Goal: Find contact information: Find contact information

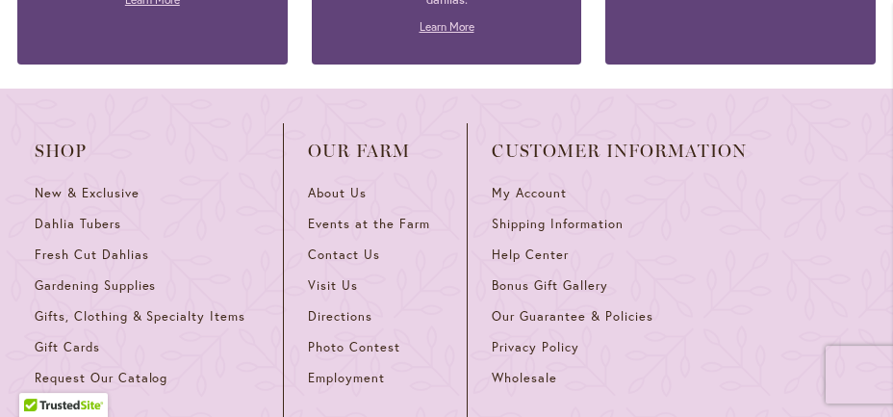
scroll to position [2412, 0]
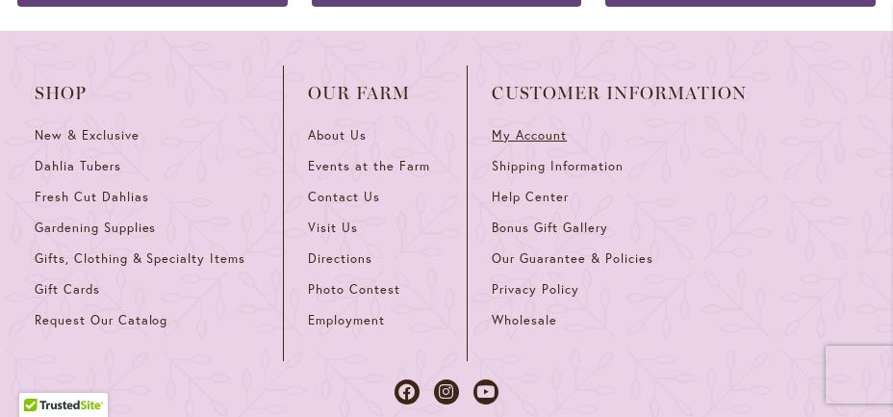
click at [531, 127] on span "My Account" at bounding box center [529, 135] width 75 height 16
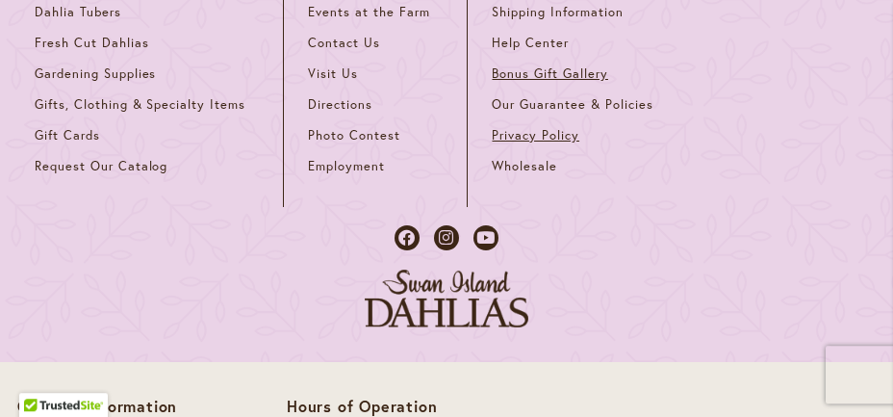
scroll to position [1205, 0]
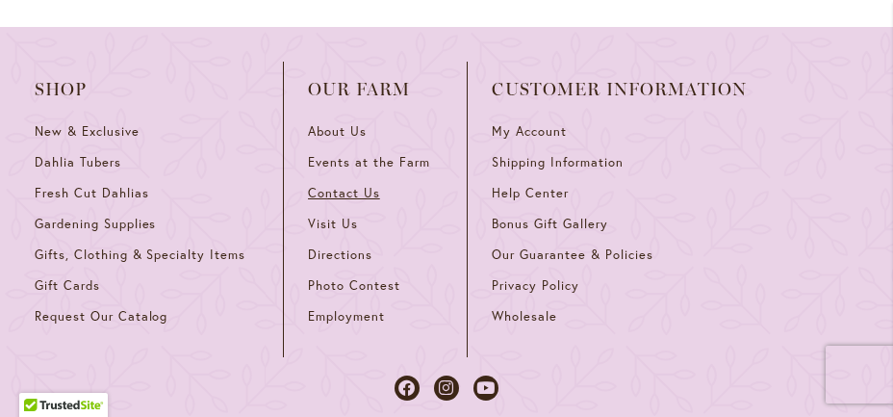
click at [351, 191] on span "Contact Us" at bounding box center [344, 193] width 72 height 16
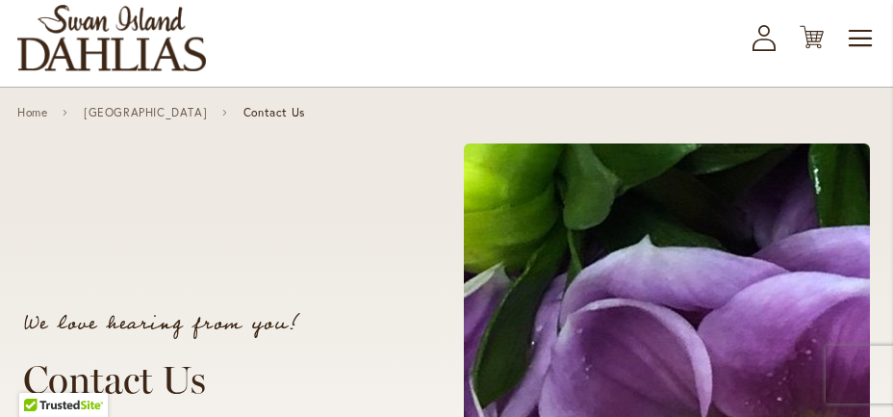
scroll to position [200, 0]
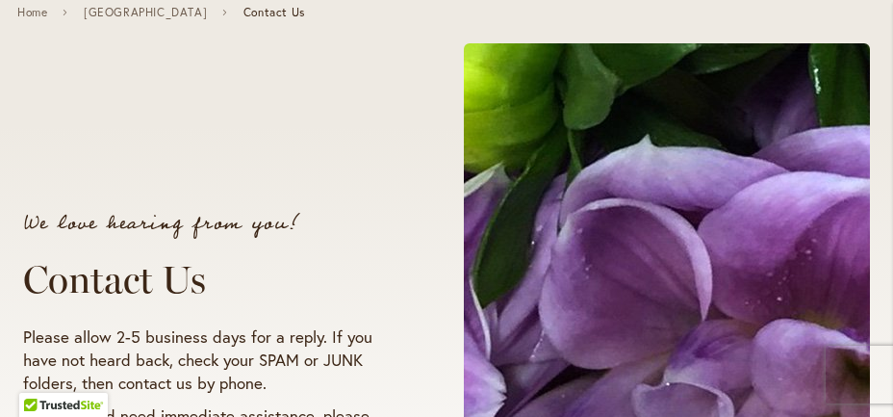
click at [305, 13] on span "Contact Us" at bounding box center [275, 12] width 62 height 13
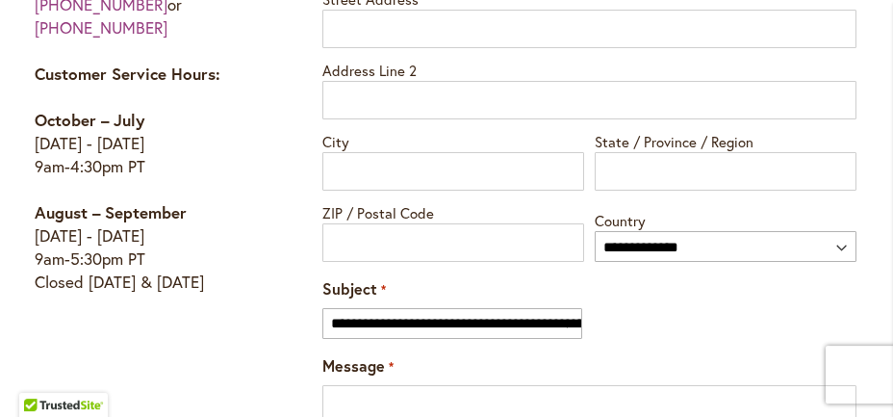
scroll to position [1407, 0]
